Goal: Information Seeking & Learning: Understand process/instructions

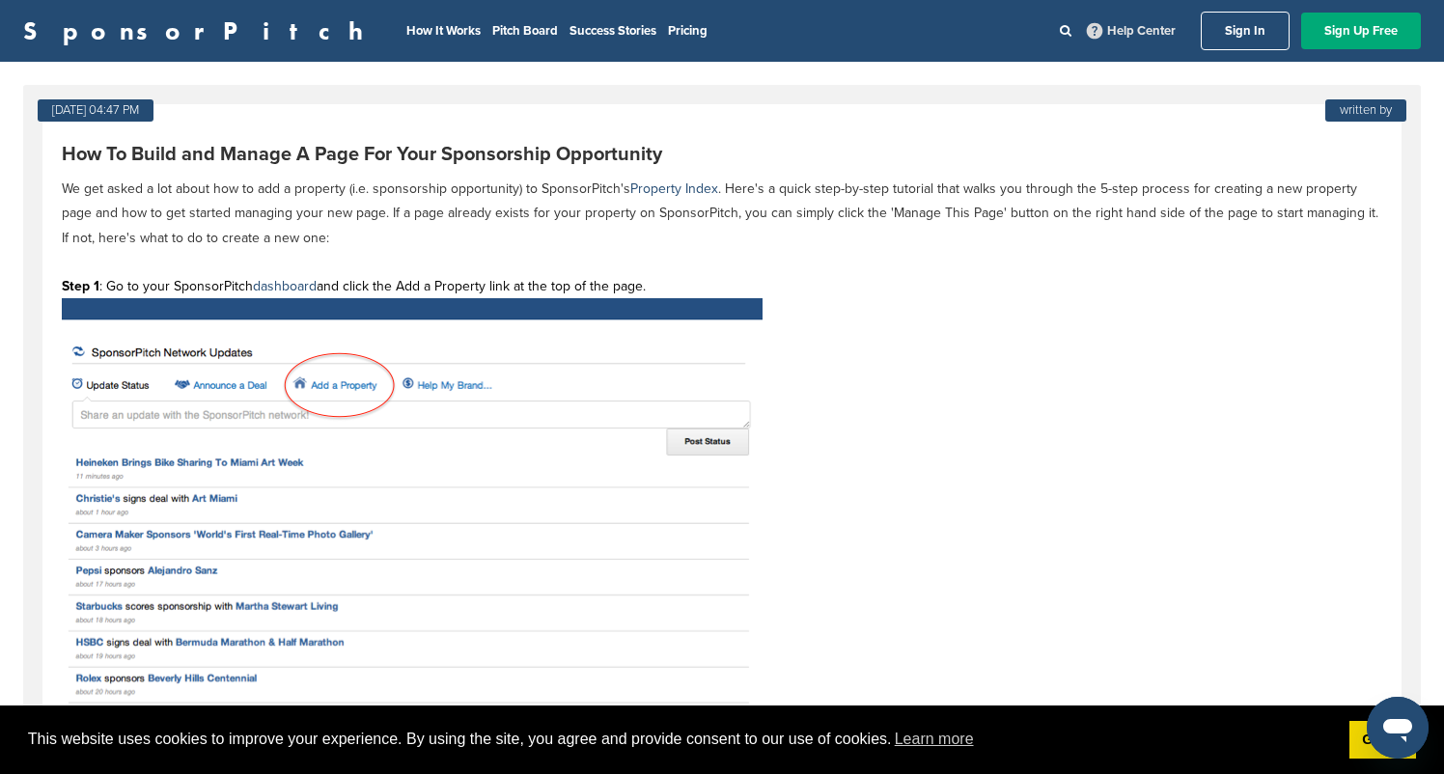
click at [1126, 27] on link "Help Center" at bounding box center [1131, 30] width 97 height 23
